Goal: Task Accomplishment & Management: Manage account settings

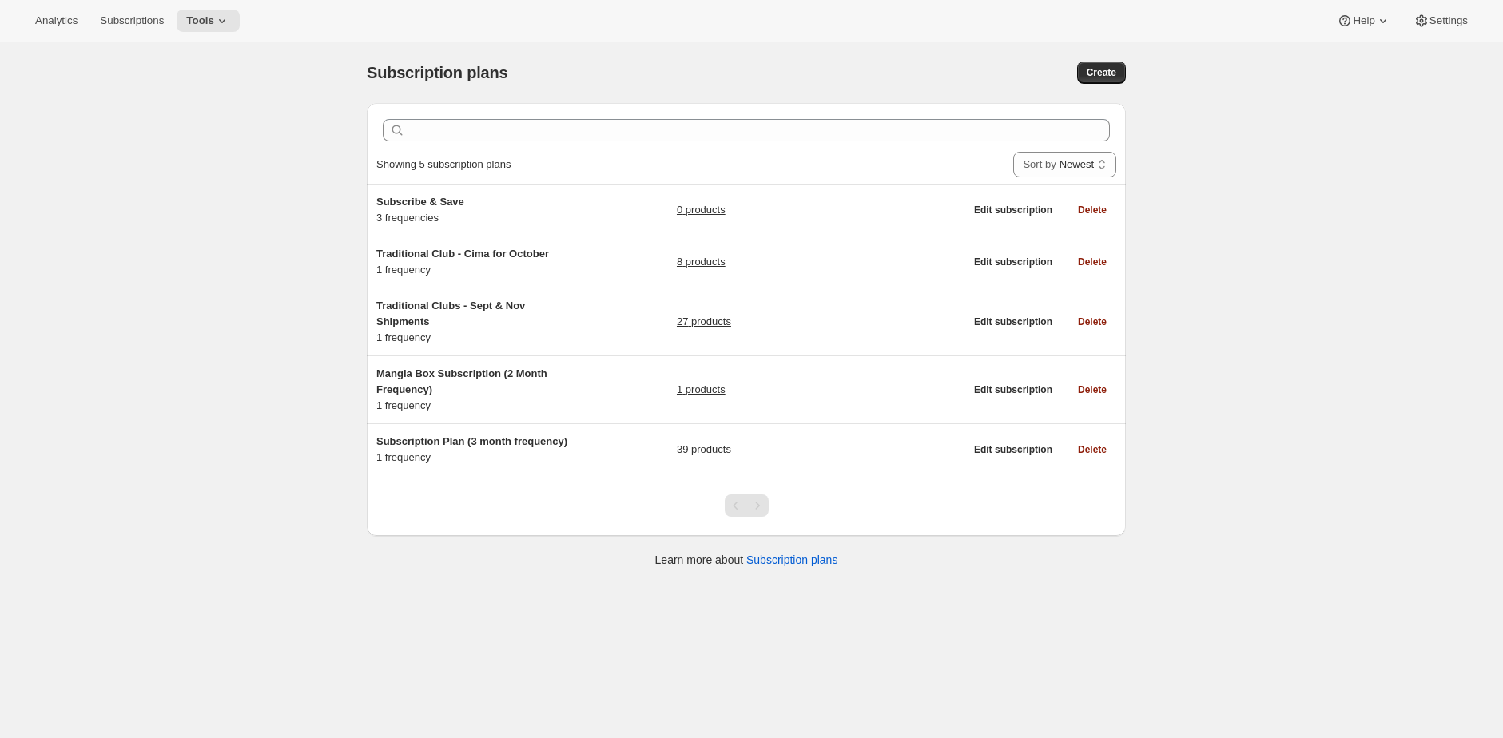
click at [129, 310] on div "Subscription plans. This page is ready Subscription plans Create Clear Showing …" at bounding box center [746, 411] width 1493 height 738
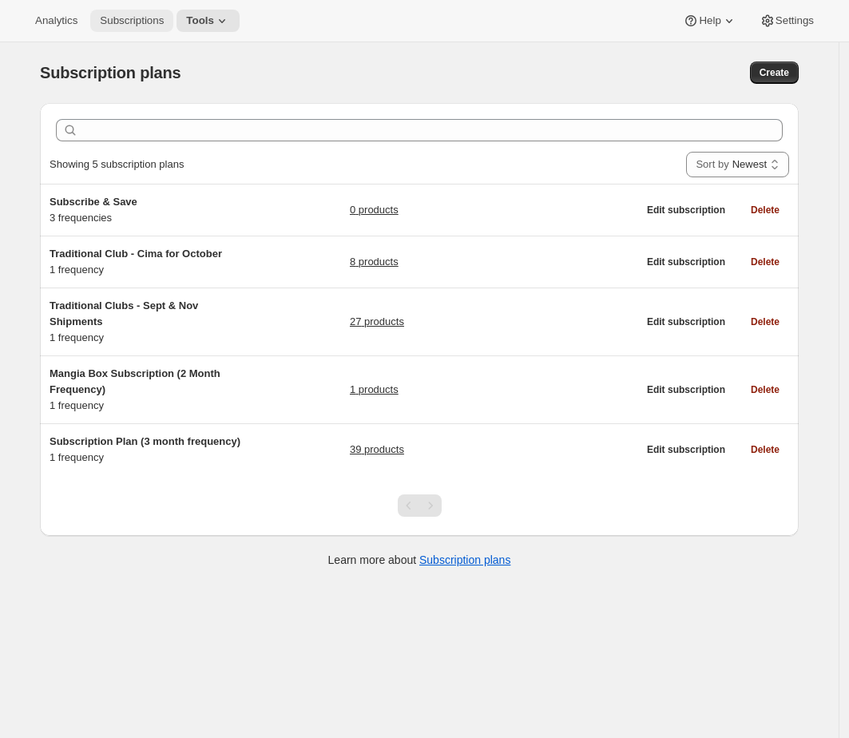
click at [156, 29] on button "Subscriptions" at bounding box center [131, 21] width 83 height 22
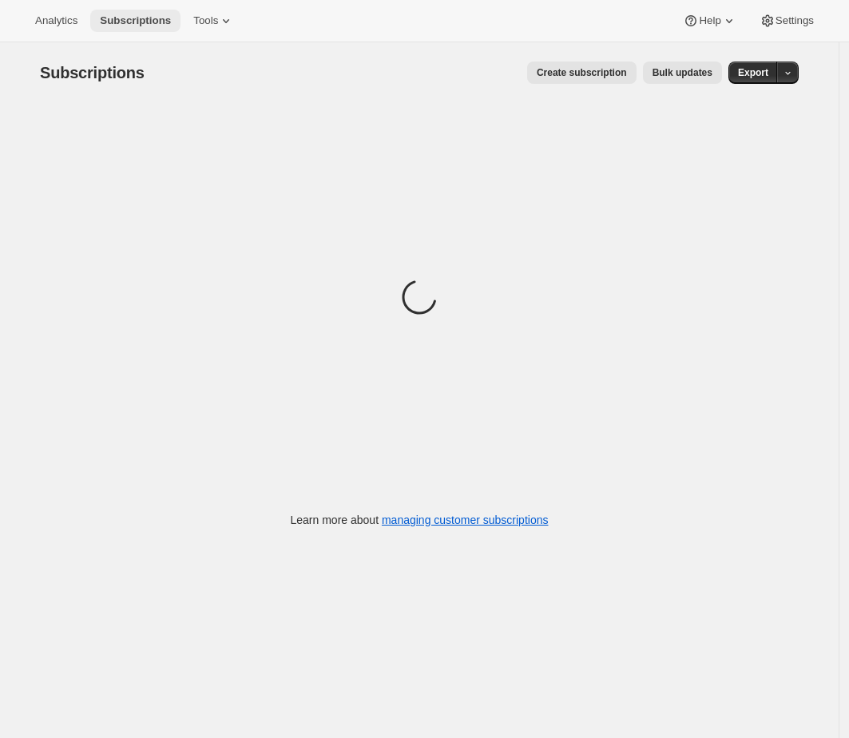
click at [177, 28] on button "Subscriptions" at bounding box center [135, 21] width 90 height 22
click at [713, 71] on span "Bulk updates" at bounding box center [683, 72] width 60 height 13
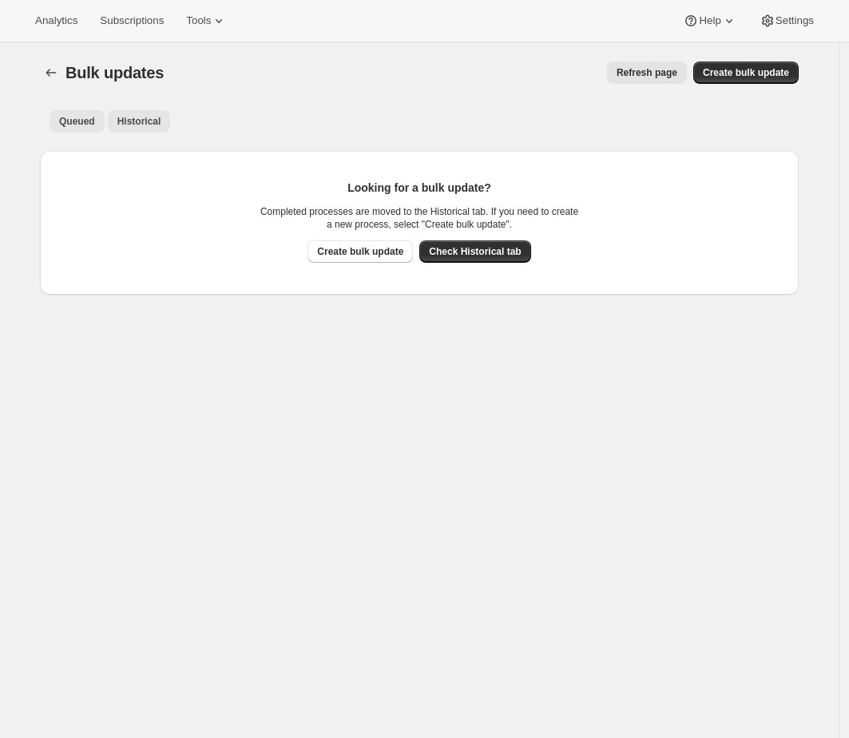
click at [120, 125] on button "Historical" at bounding box center [139, 121] width 63 height 22
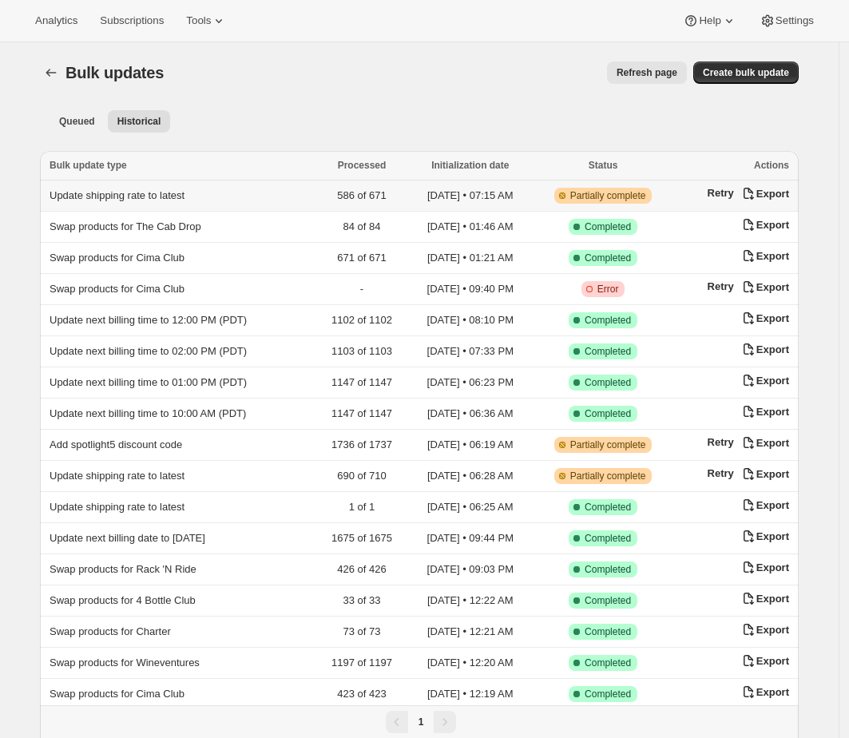
click at [161, 186] on td "Update shipping rate to latest" at bounding box center [178, 196] width 276 height 31
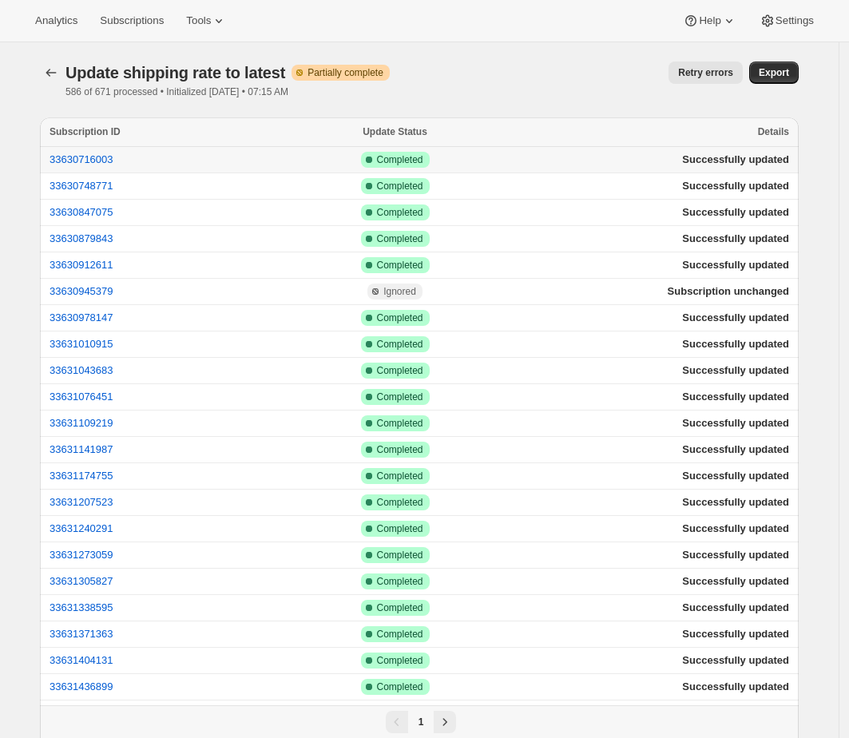
click at [94, 166] on td "33630716003" at bounding box center [162, 160] width 244 height 26
click at [98, 161] on button "33630716003" at bounding box center [82, 159] width 64 height 12
click at [104, 184] on button "33630748771" at bounding box center [82, 186] width 64 height 12
click at [113, 211] on button "33630847075" at bounding box center [82, 212] width 64 height 12
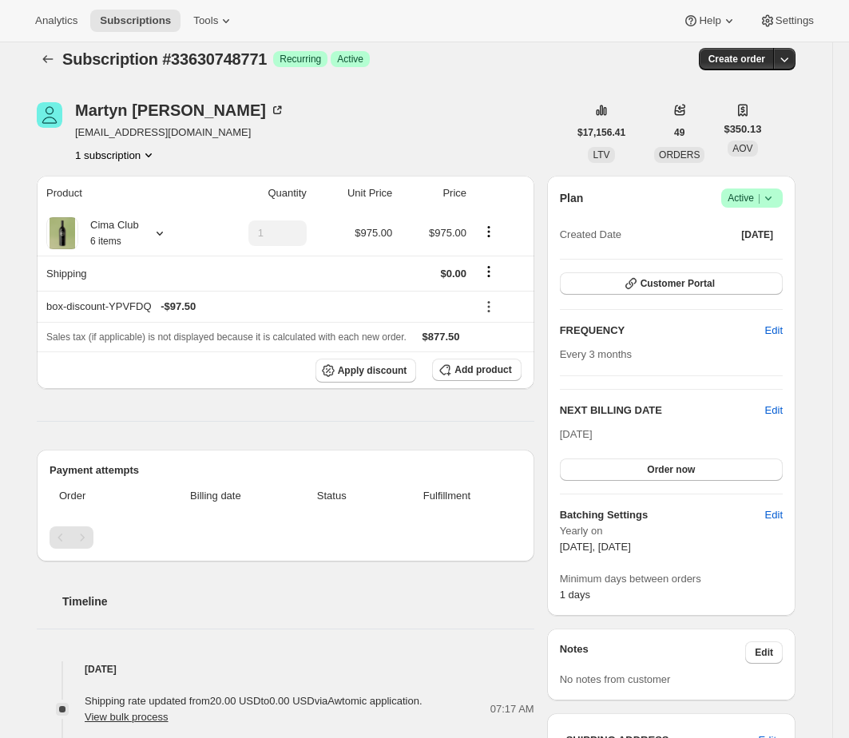
scroll to position [17, 0]
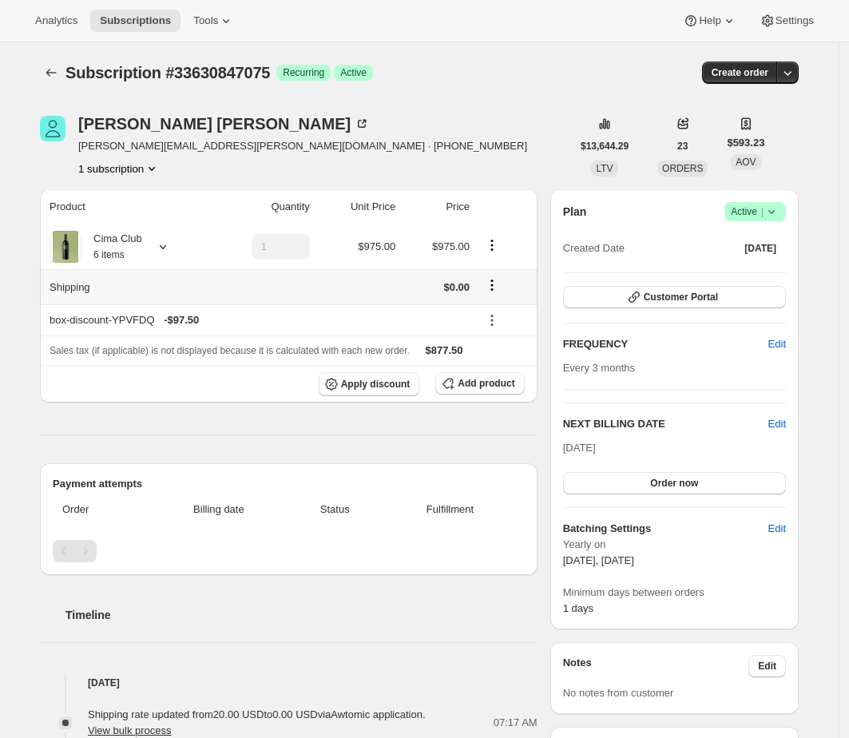
click at [500, 288] on icon "Shipping actions" at bounding box center [492, 285] width 16 height 16
click at [497, 310] on span "Edit shipping rate" at bounding box center [495, 316] width 80 height 12
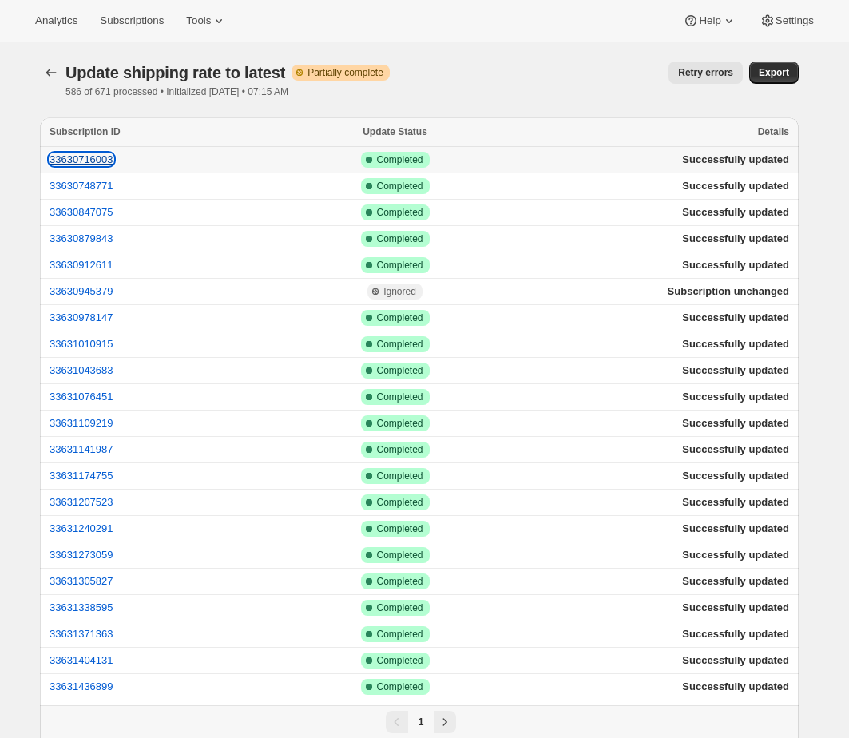
click at [92, 160] on button "33630716003" at bounding box center [82, 159] width 64 height 12
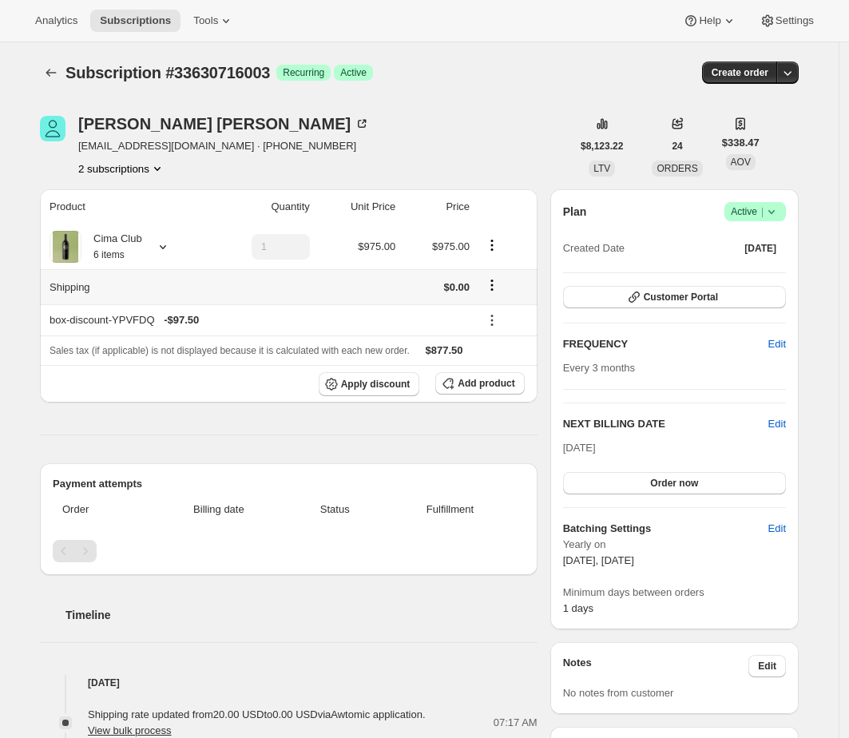
click at [500, 285] on icon "Shipping actions" at bounding box center [492, 285] width 16 height 16
click at [517, 312] on span "Edit shipping rate" at bounding box center [495, 316] width 80 height 12
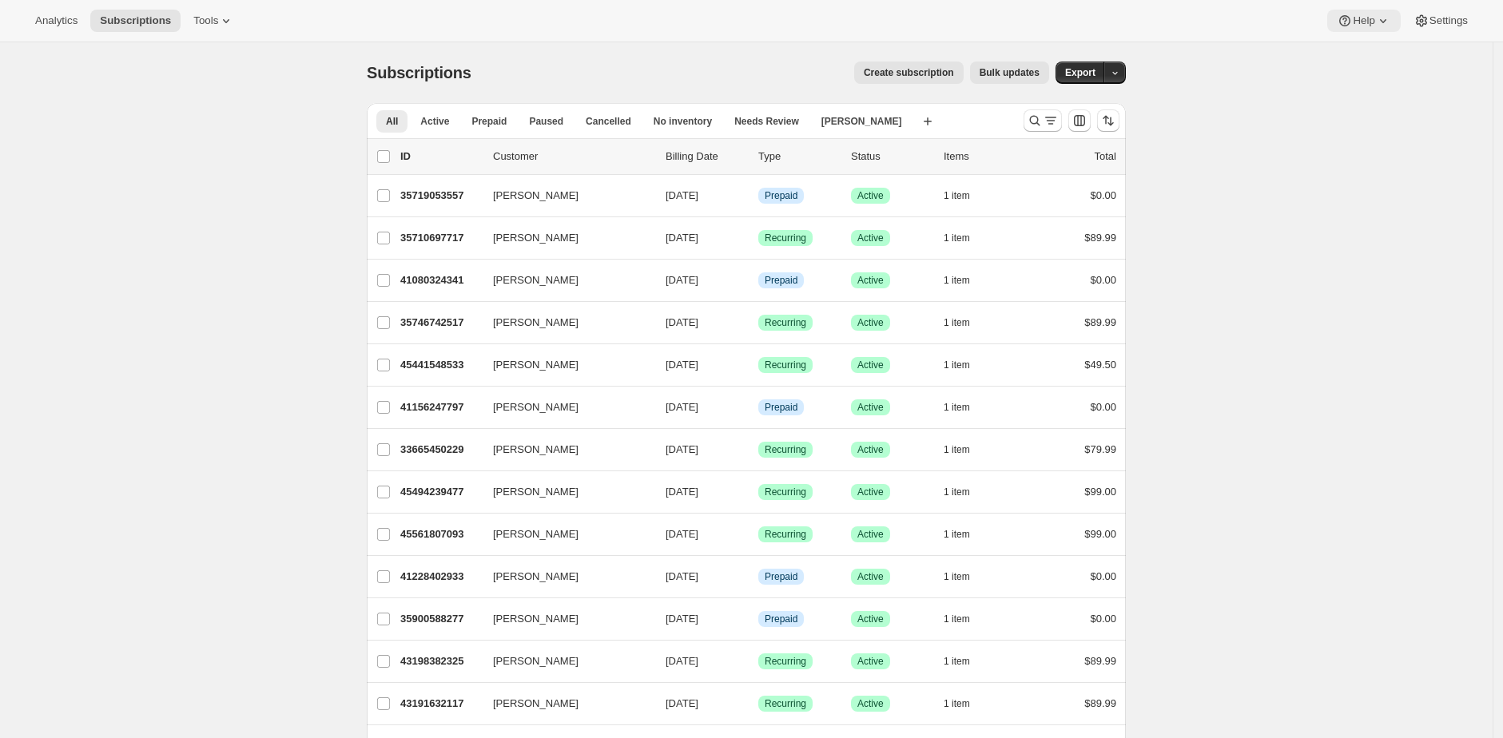
click at [1362, 27] on button "Help" at bounding box center [1363, 21] width 73 height 22
click at [1353, 47] on span "Setup guide" at bounding box center [1358, 53] width 55 height 12
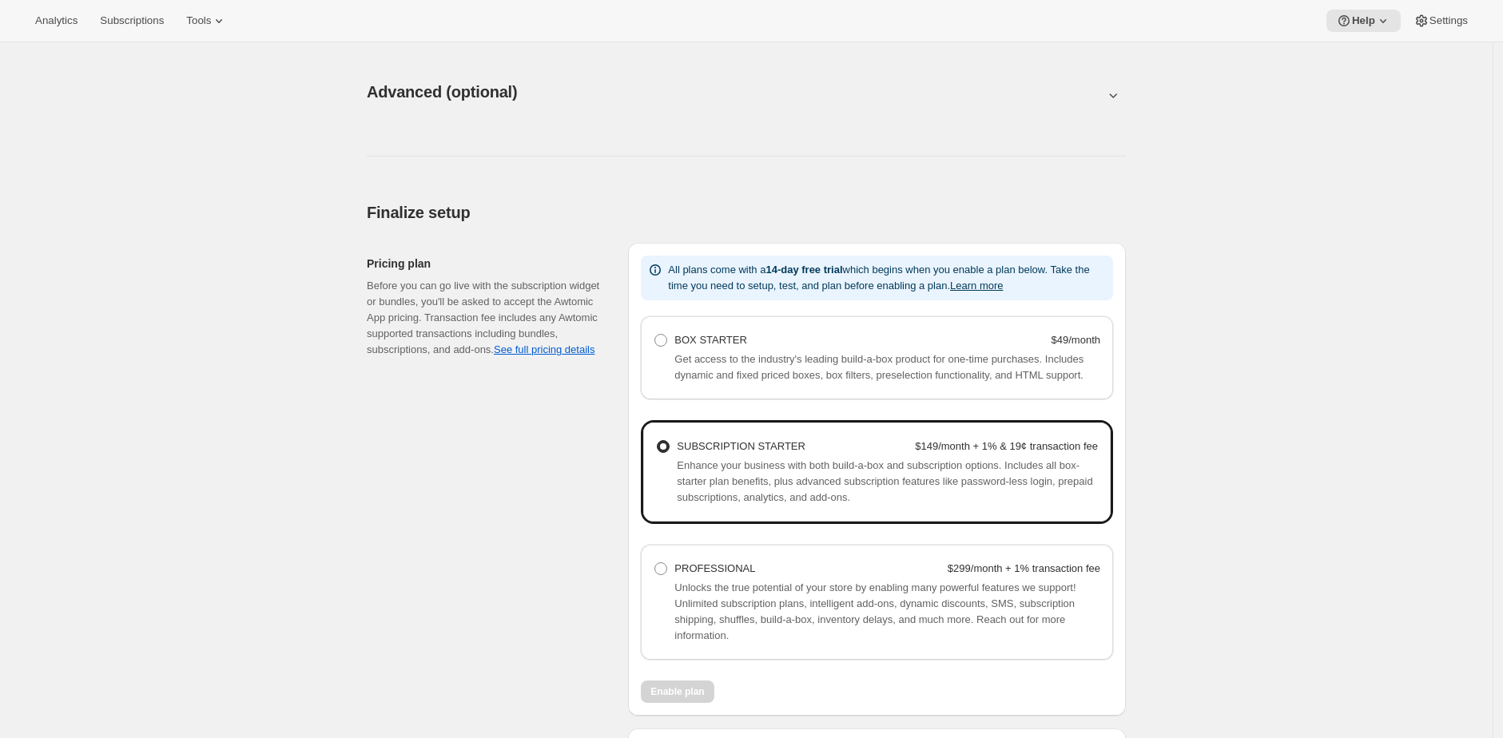
scroll to position [1028, 0]
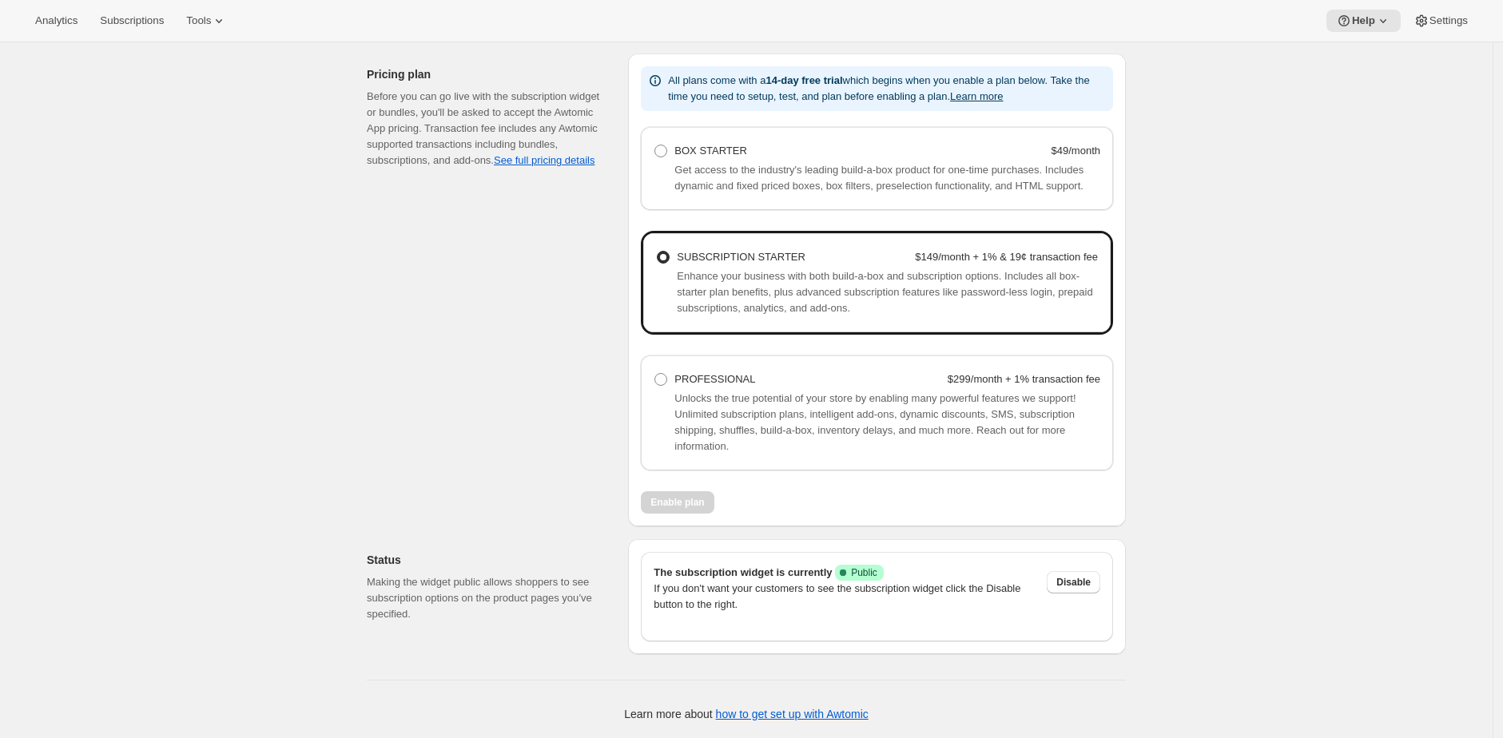
click at [1144, 381] on div "Finalize setup. This page is ready Finalize setup Pricing plan Before you can g…" at bounding box center [747, 366] width 798 height 746
click at [1144, 380] on div "Finalize setup. This page is ready Finalize setup Pricing plan Before you can g…" at bounding box center [747, 366] width 798 height 746
